Goal: Task Accomplishment & Management: Complete application form

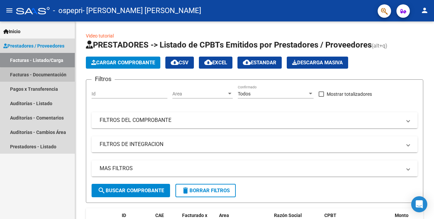
click at [61, 75] on link "Facturas - Documentación" at bounding box center [37, 74] width 75 height 14
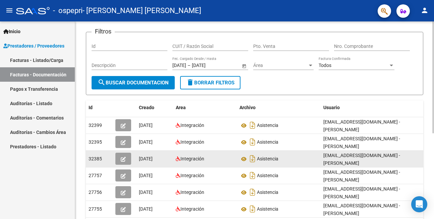
scroll to position [81, 0]
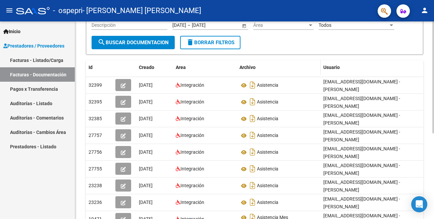
click at [249, 66] on span "Archivo" at bounding box center [247, 67] width 16 height 5
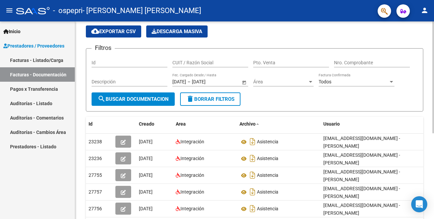
scroll to position [40, 0]
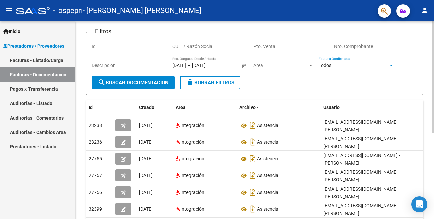
click at [323, 67] on span "Todos" at bounding box center [325, 65] width 13 height 5
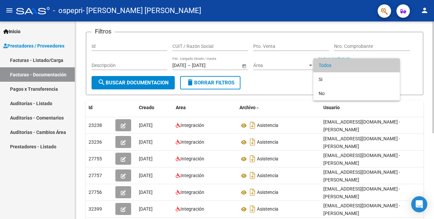
click at [323, 67] on span "Todos" at bounding box center [357, 65] width 76 height 14
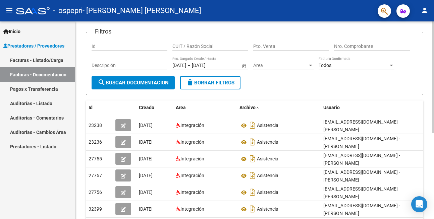
click at [316, 81] on form "Filtros Id CUIT / Razón Social Pto. Venta Nro. Comprobante Descripción [DATE] […" at bounding box center [254, 63] width 337 height 63
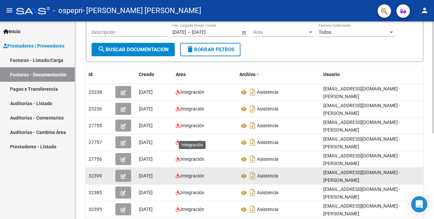
scroll to position [0, 0]
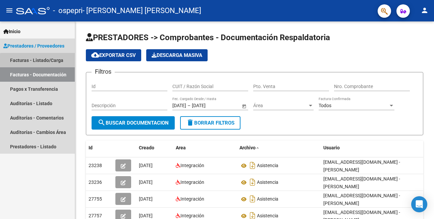
click at [52, 62] on link "Facturas - Listado/Carga" at bounding box center [37, 60] width 75 height 14
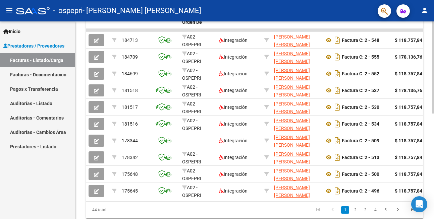
scroll to position [161, 0]
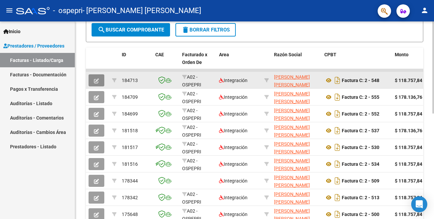
click at [96, 82] on icon "button" at bounding box center [96, 80] width 5 height 5
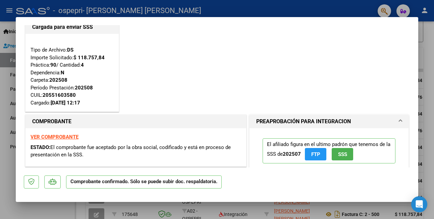
scroll to position [0, 0]
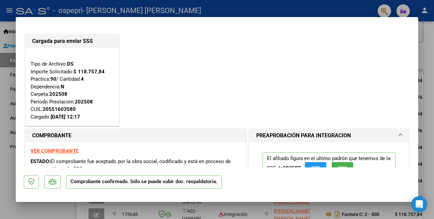
drag, startPoint x: 431, startPoint y: 49, endPoint x: 236, endPoint y: 99, distance: 201.1
click at [431, 49] on div at bounding box center [217, 109] width 434 height 219
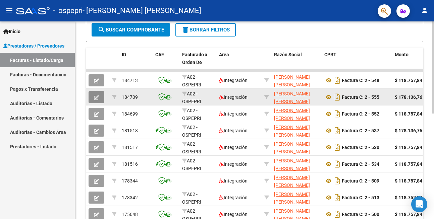
click at [94, 98] on icon "button" at bounding box center [96, 97] width 5 height 5
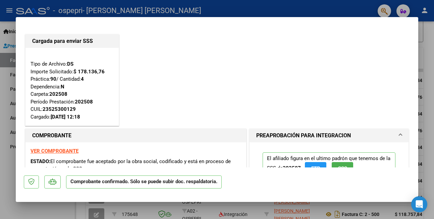
click at [427, 55] on div at bounding box center [217, 109] width 434 height 219
type input "$ 0,00"
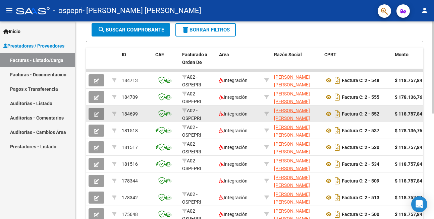
click at [92, 114] on button "button" at bounding box center [97, 114] width 16 height 12
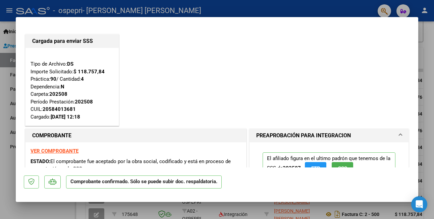
click at [429, 61] on div at bounding box center [217, 109] width 434 height 219
type input "$ 0,00"
